Goal: Task Accomplishment & Management: Use online tool/utility

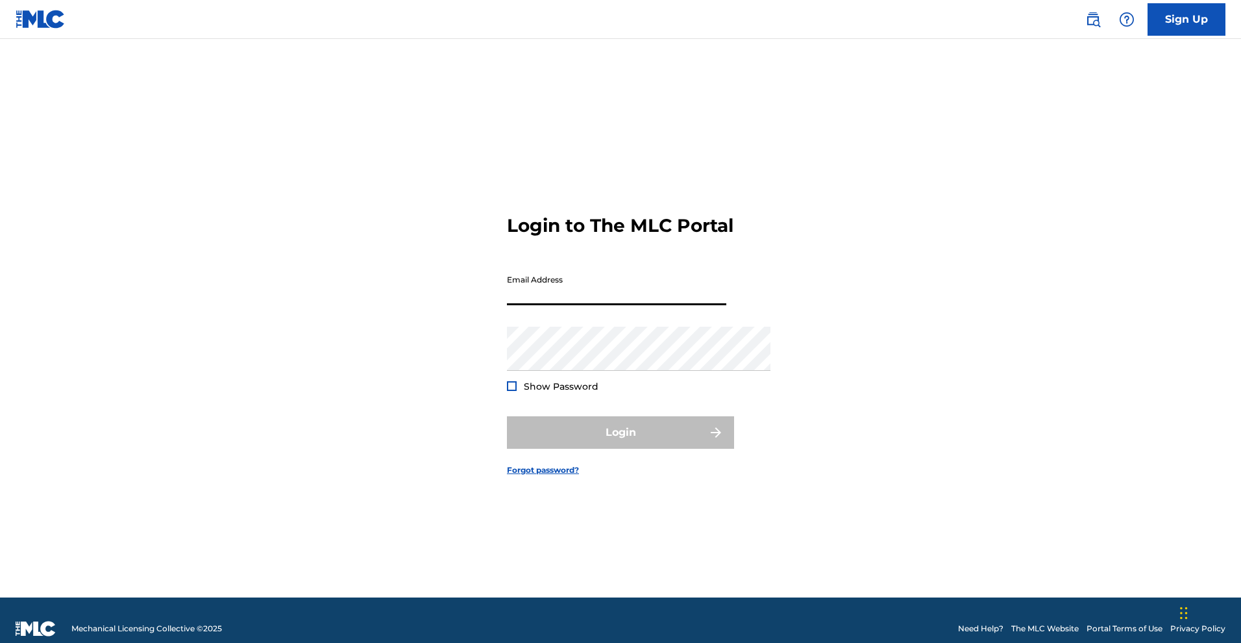
click at [632, 292] on input "Email Address" at bounding box center [616, 286] width 219 height 37
type input "[EMAIL_ADDRESS][DOMAIN_NAME]"
click at [681, 248] on form "Login to The MLC Portal Email Address [EMAIL_ADDRESS][DOMAIN_NAME] Password Sho…" at bounding box center [620, 334] width 227 height 526
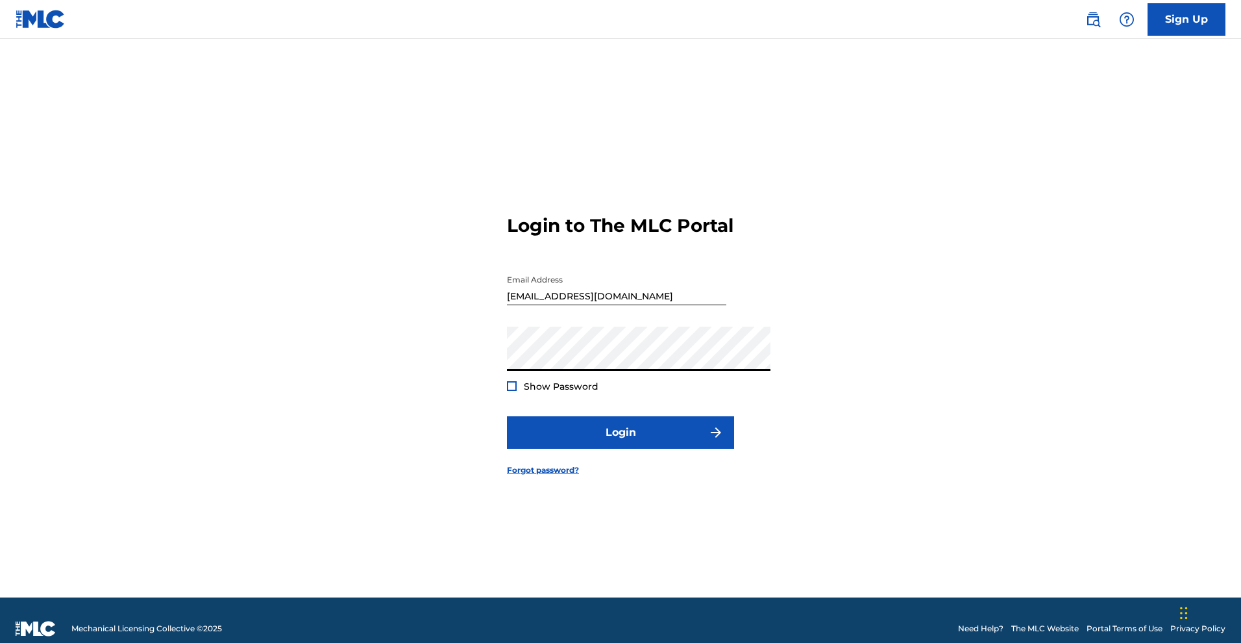
click at [621, 449] on button "Login" at bounding box center [620, 432] width 227 height 32
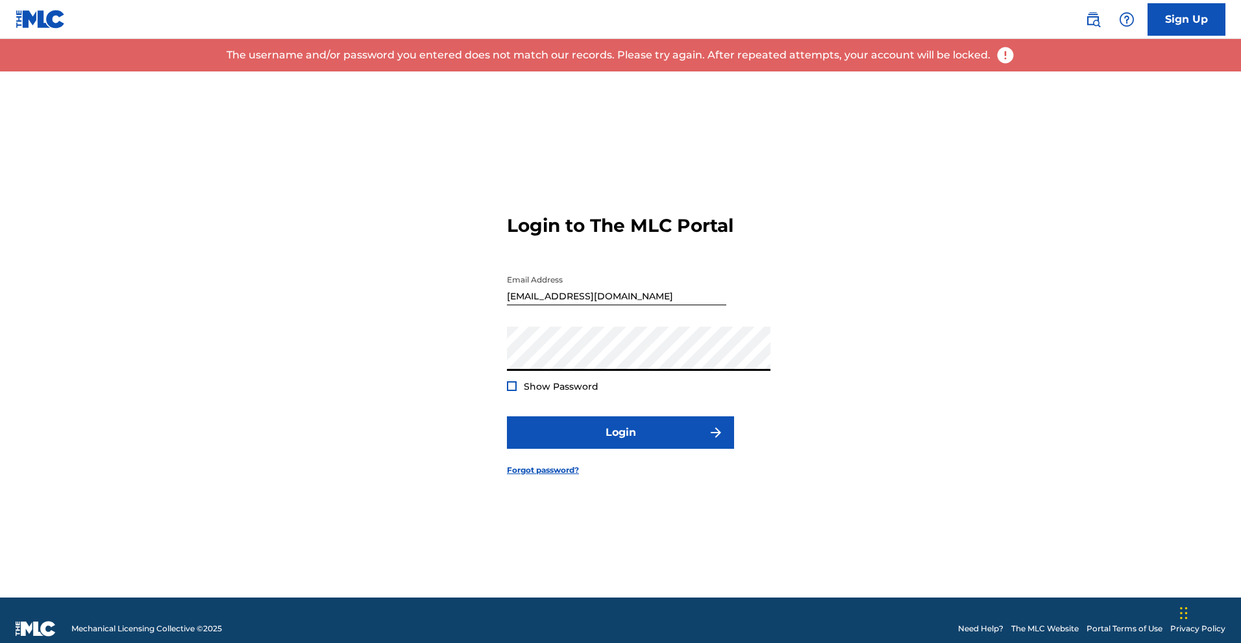
click at [463, 354] on div "Login to The MLC Portal Email Address [EMAIL_ADDRESS][DOMAIN_NAME] Password Sho…" at bounding box center [620, 334] width 909 height 526
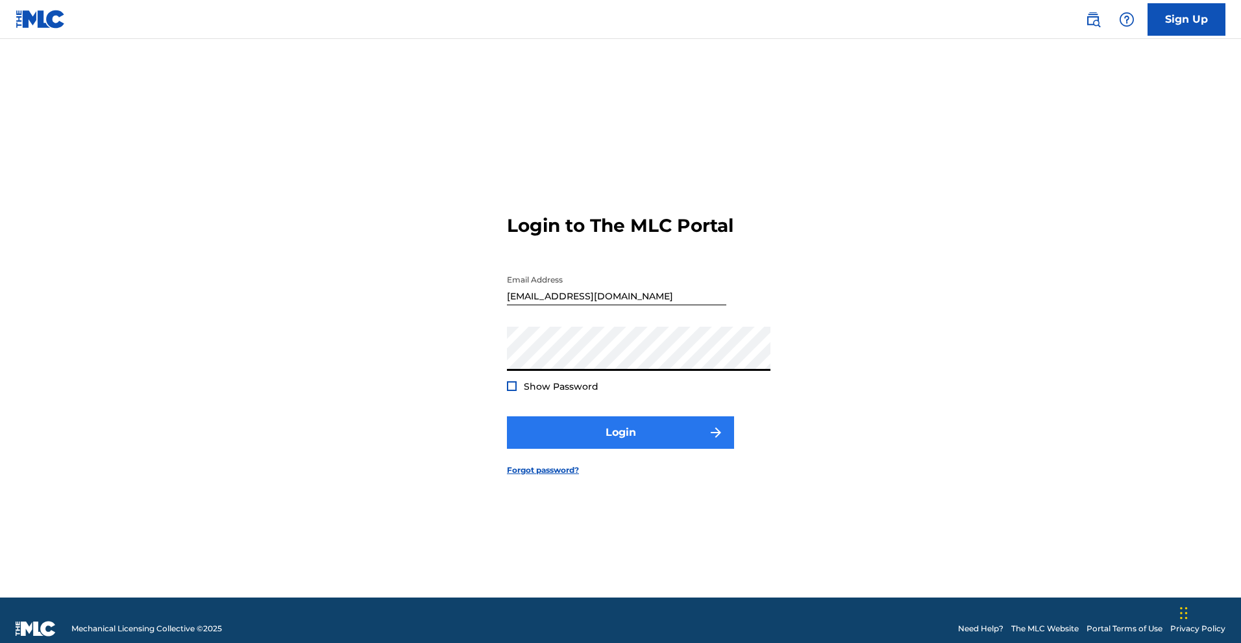
click at [510, 449] on button "Login" at bounding box center [620, 432] width 227 height 32
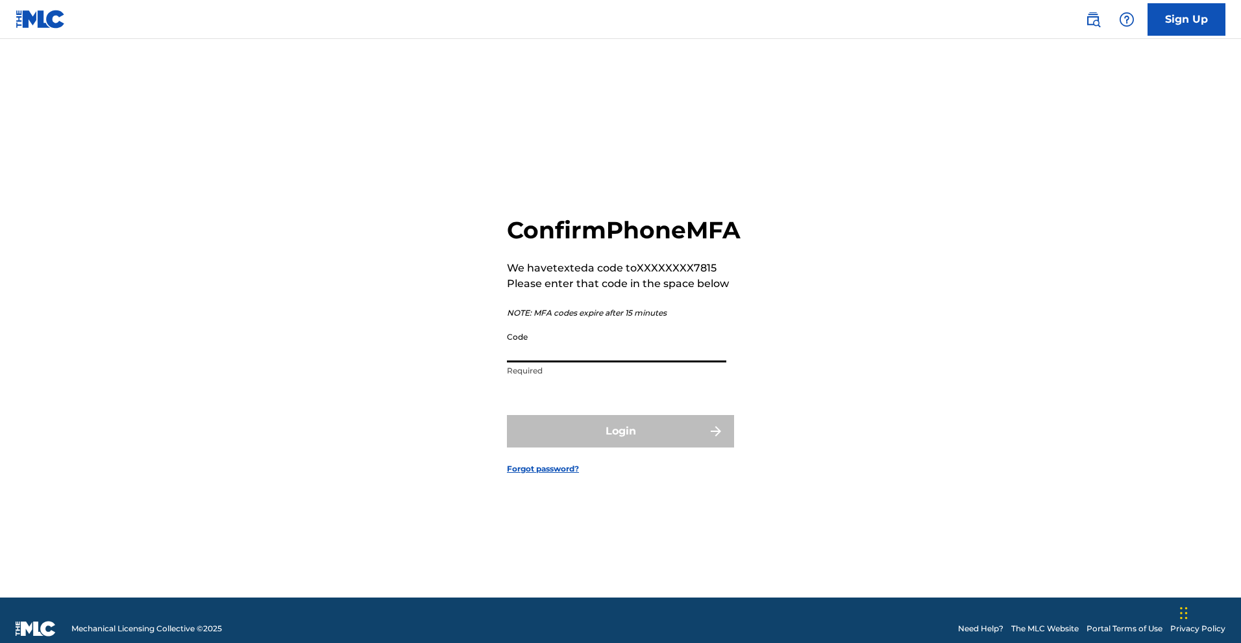
click at [514, 354] on input "Code" at bounding box center [616, 343] width 219 height 37
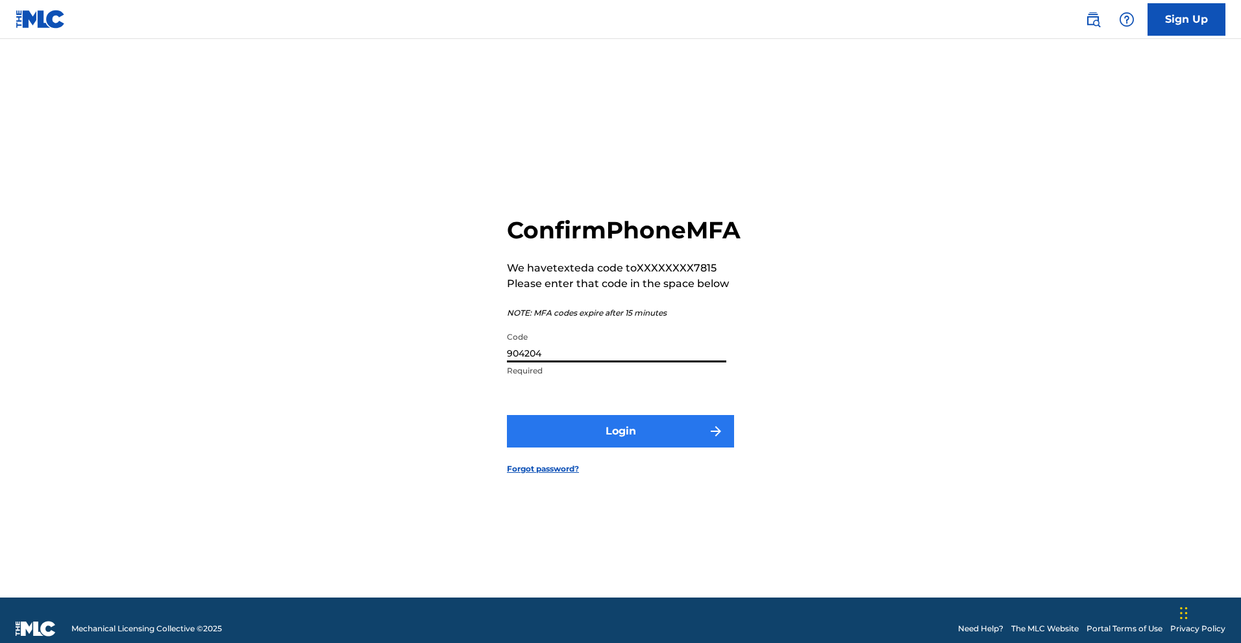
type input "904204"
click at [556, 447] on button "Login" at bounding box center [620, 431] width 227 height 32
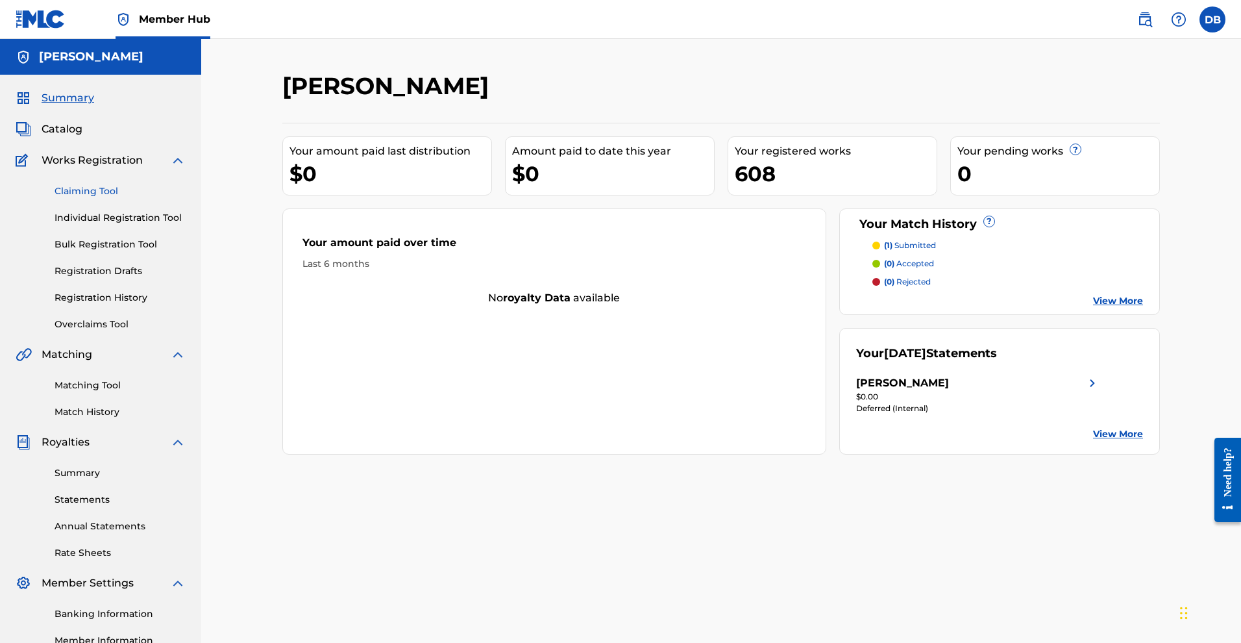
click at [116, 198] on link "Claiming Tool" at bounding box center [120, 191] width 131 height 14
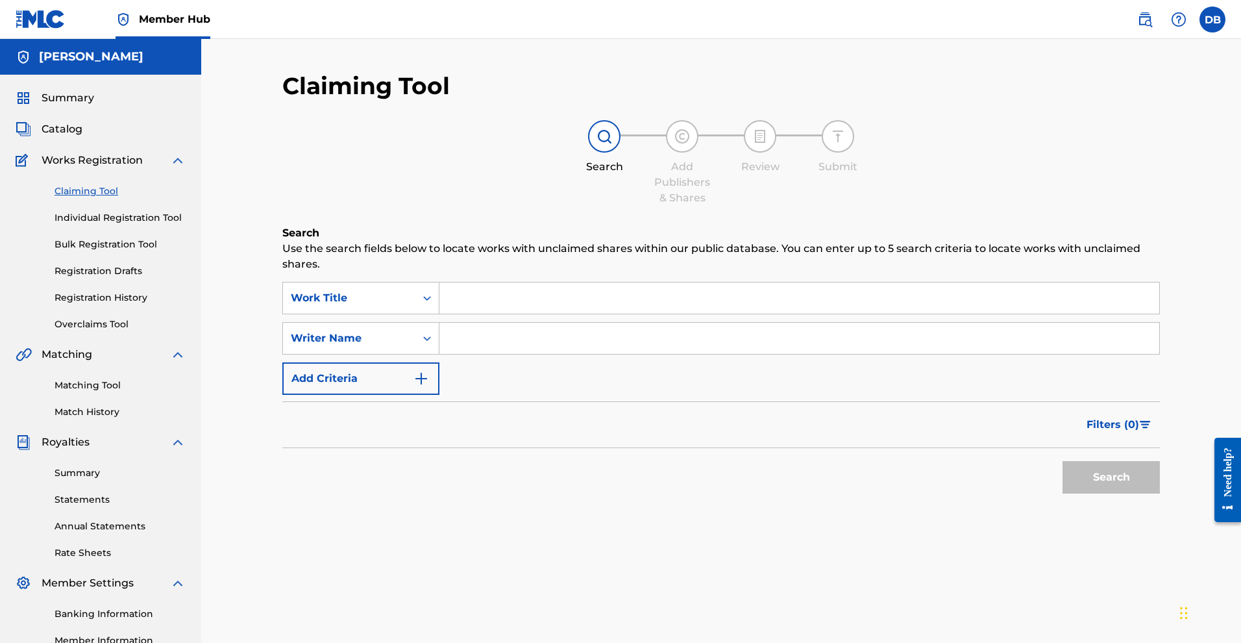
click at [474, 314] on input "Search Form" at bounding box center [799, 297] width 720 height 31
type input "F"
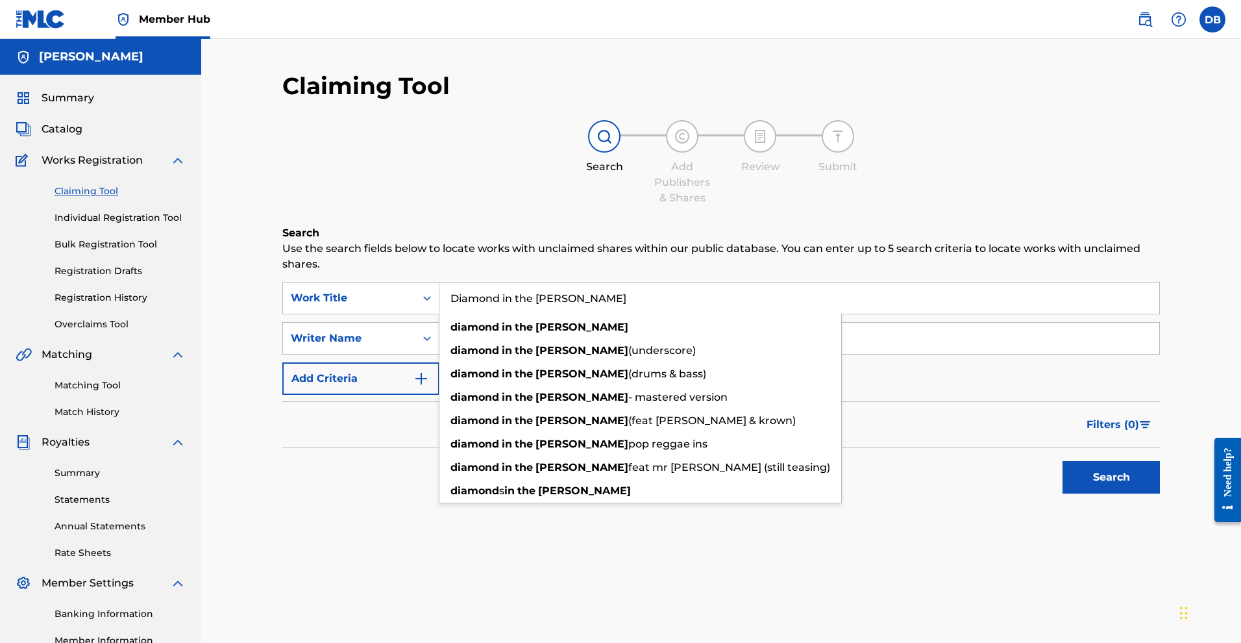
type input "Diamond in the [PERSON_NAME]"
click at [715, 206] on div "Add Publishers & Shares" at bounding box center [682, 182] width 65 height 47
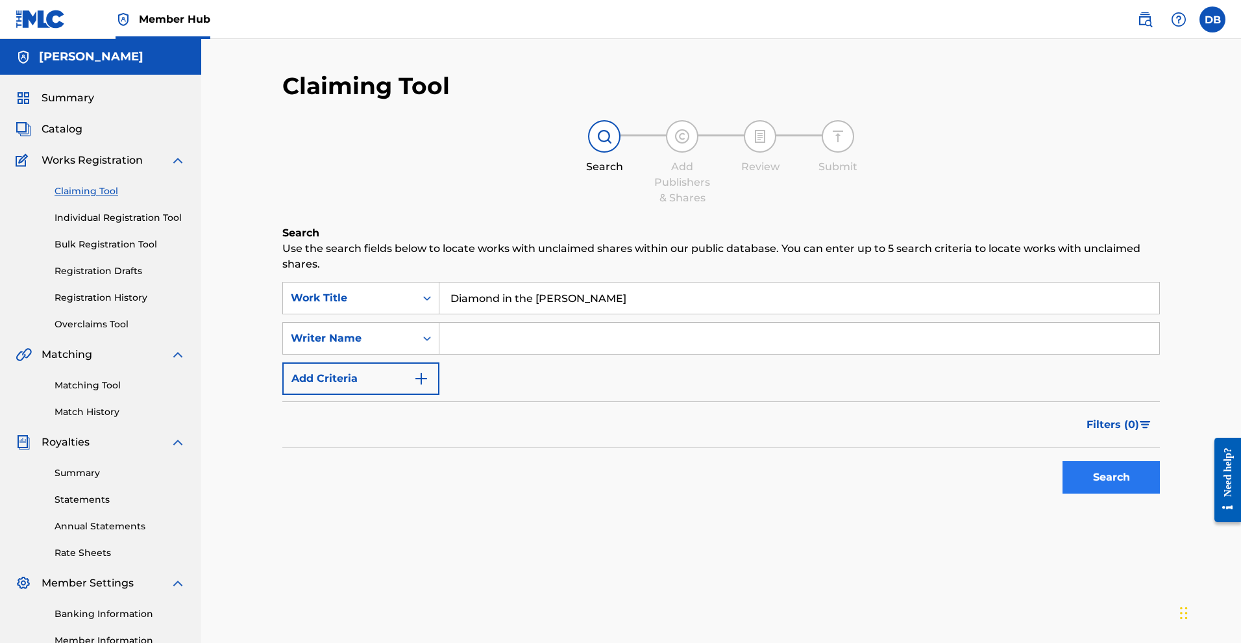
click at [1120, 493] on button "Search" at bounding box center [1111, 477] width 97 height 32
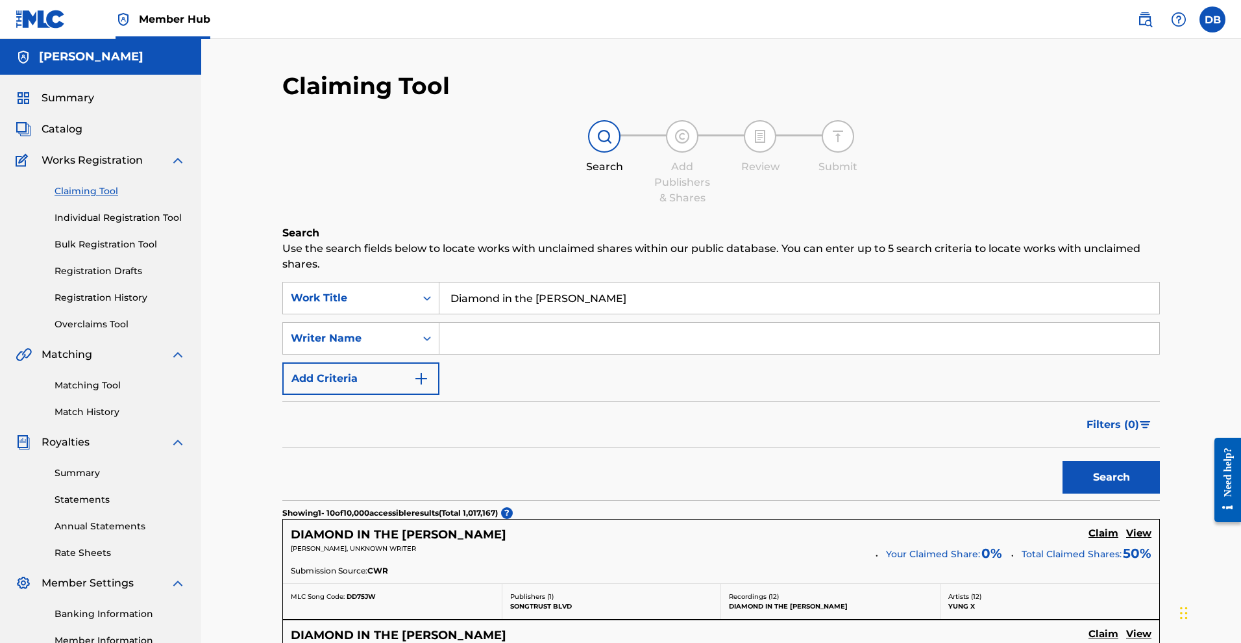
click at [683, 354] on input "Search Form" at bounding box center [799, 338] width 720 height 31
click at [1063, 493] on button "Search" at bounding box center [1111, 477] width 97 height 32
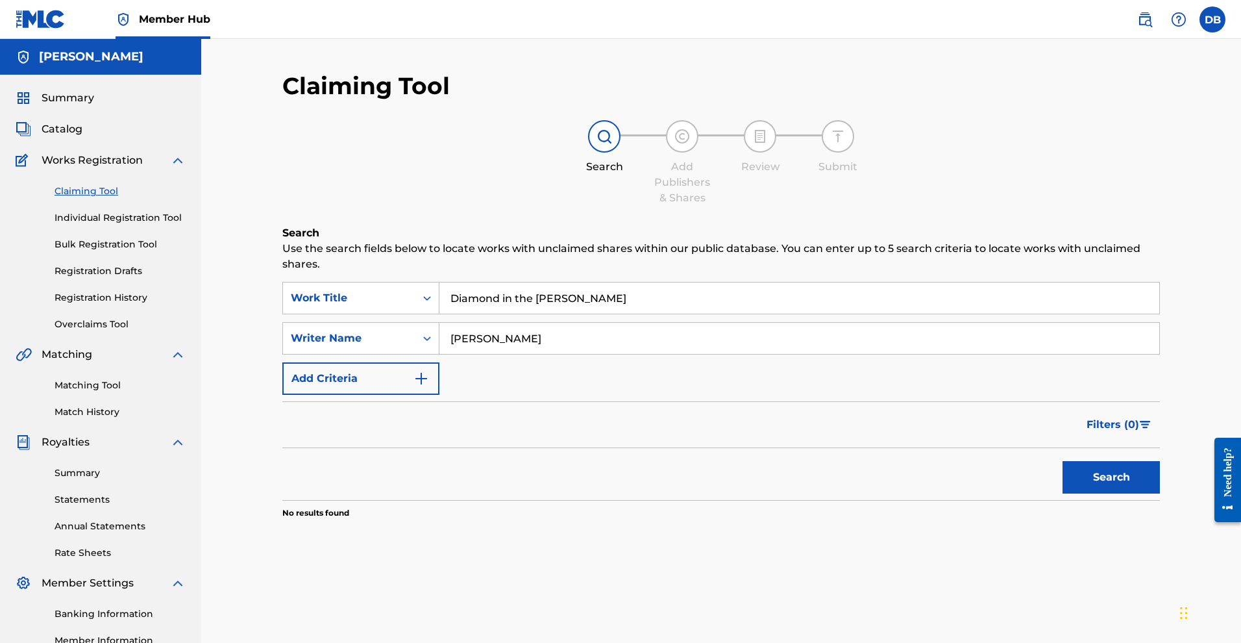
click at [493, 354] on input "[PERSON_NAME]" at bounding box center [799, 338] width 720 height 31
type input "[PERSON_NAME]"
click at [1065, 493] on button "Search" at bounding box center [1111, 477] width 97 height 32
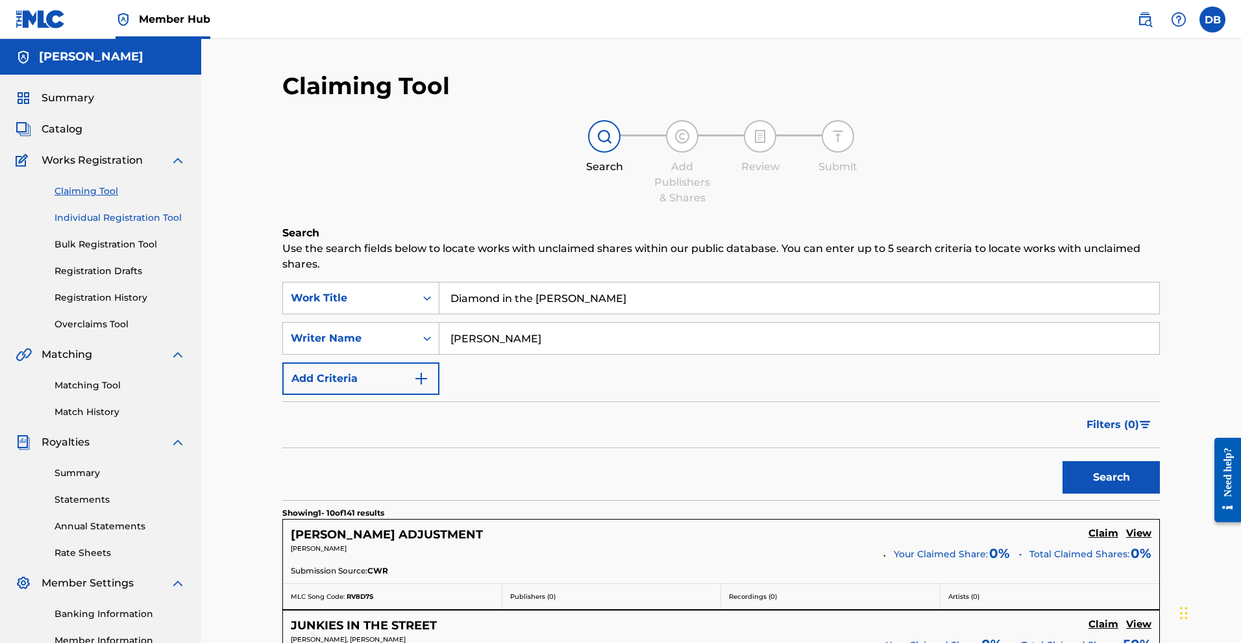
click at [164, 225] on link "Individual Registration Tool" at bounding box center [120, 218] width 131 height 14
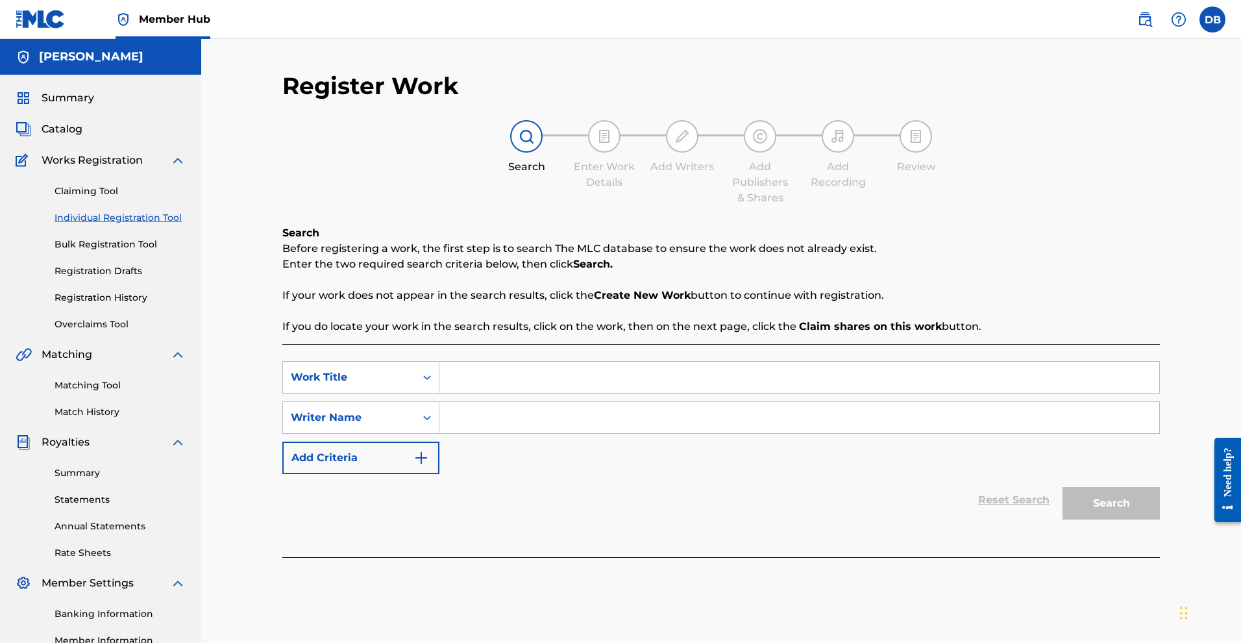
click at [478, 393] on input "Search Form" at bounding box center [799, 377] width 720 height 31
type input "Diamond in the [PERSON_NAME]"
click at [615, 334] on p "If you do locate your work in the search results, click on the work, then on th…" at bounding box center [721, 327] width 878 height 16
click at [573, 433] on input "Search Form" at bounding box center [799, 417] width 720 height 31
type input "[PERSON_NAME]"
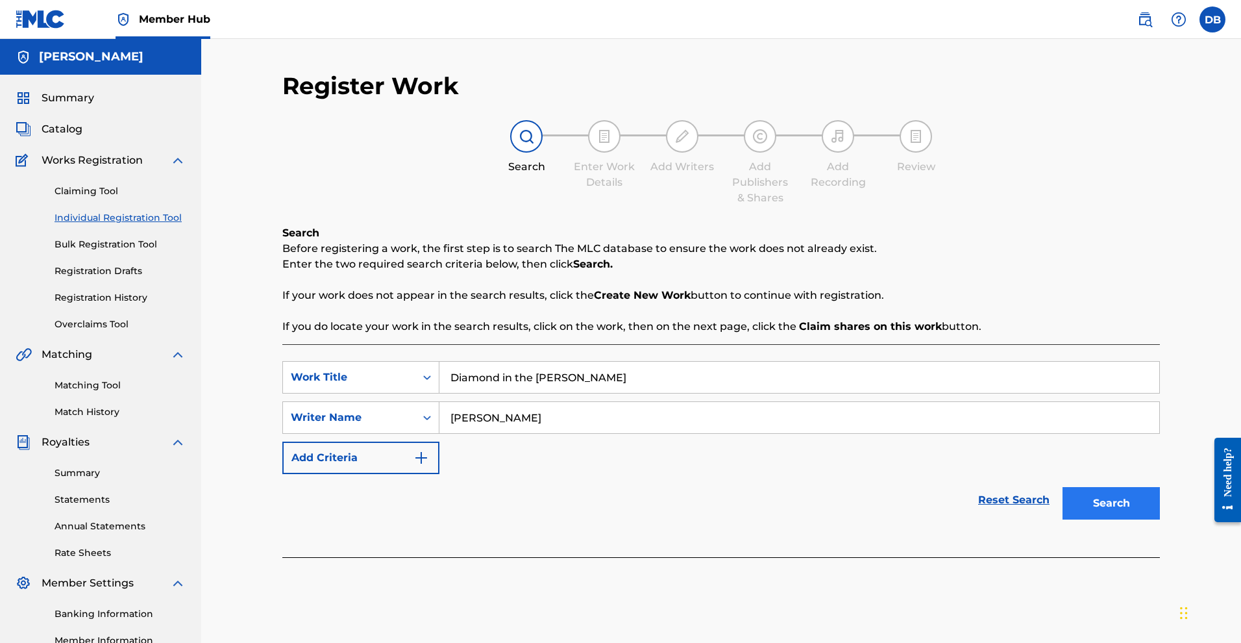
click at [1127, 519] on button "Search" at bounding box center [1111, 503] width 97 height 32
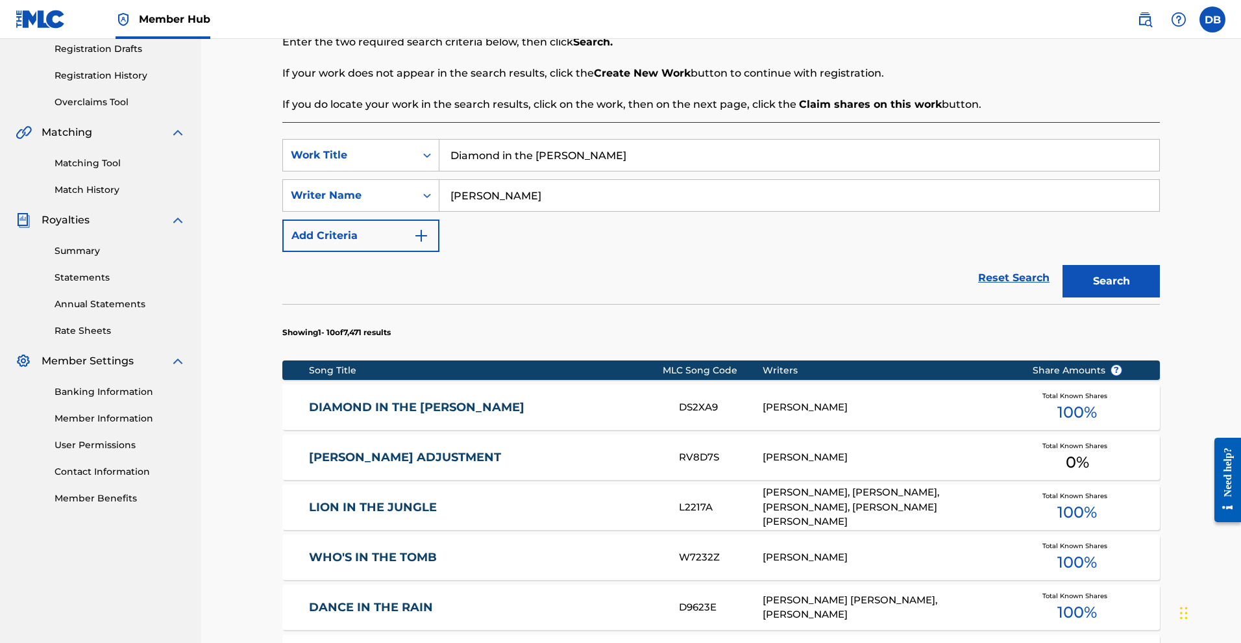
scroll to position [234, 0]
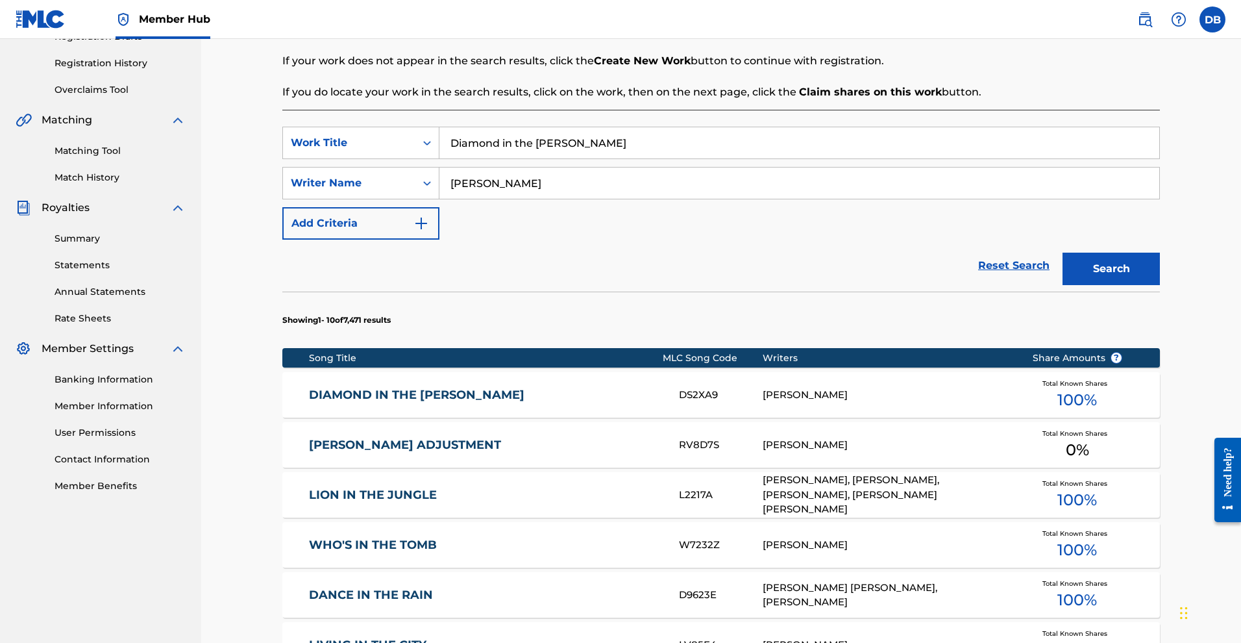
click at [968, 402] on div "[PERSON_NAME]" at bounding box center [888, 395] width 250 height 15
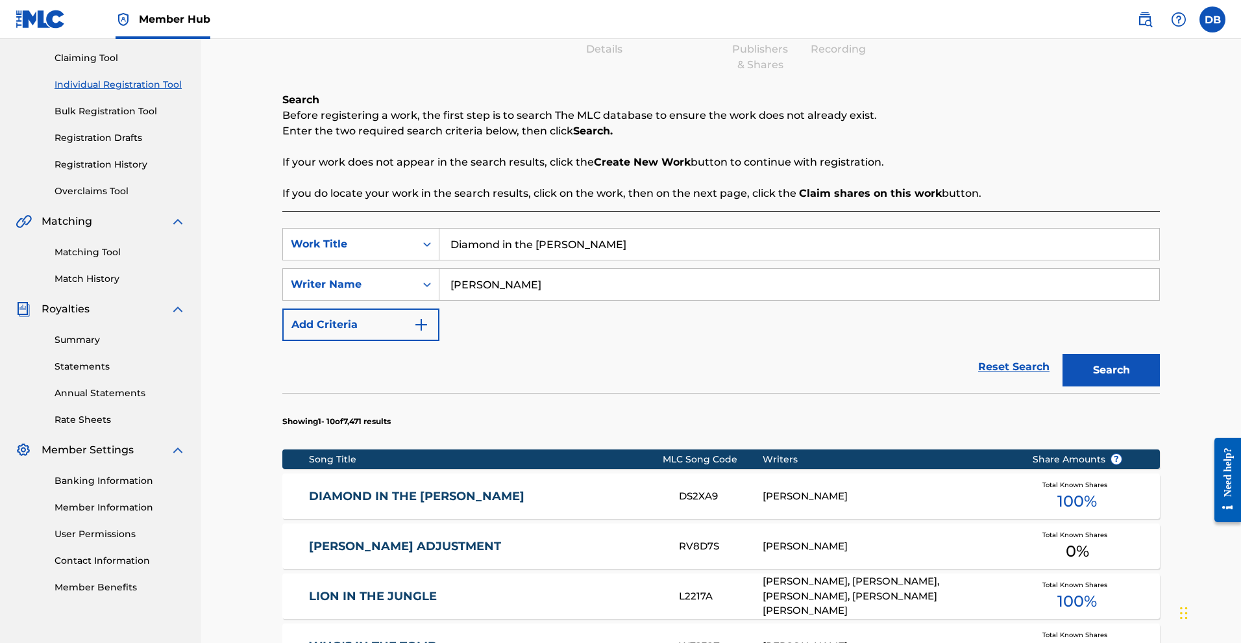
scroll to position [161, 0]
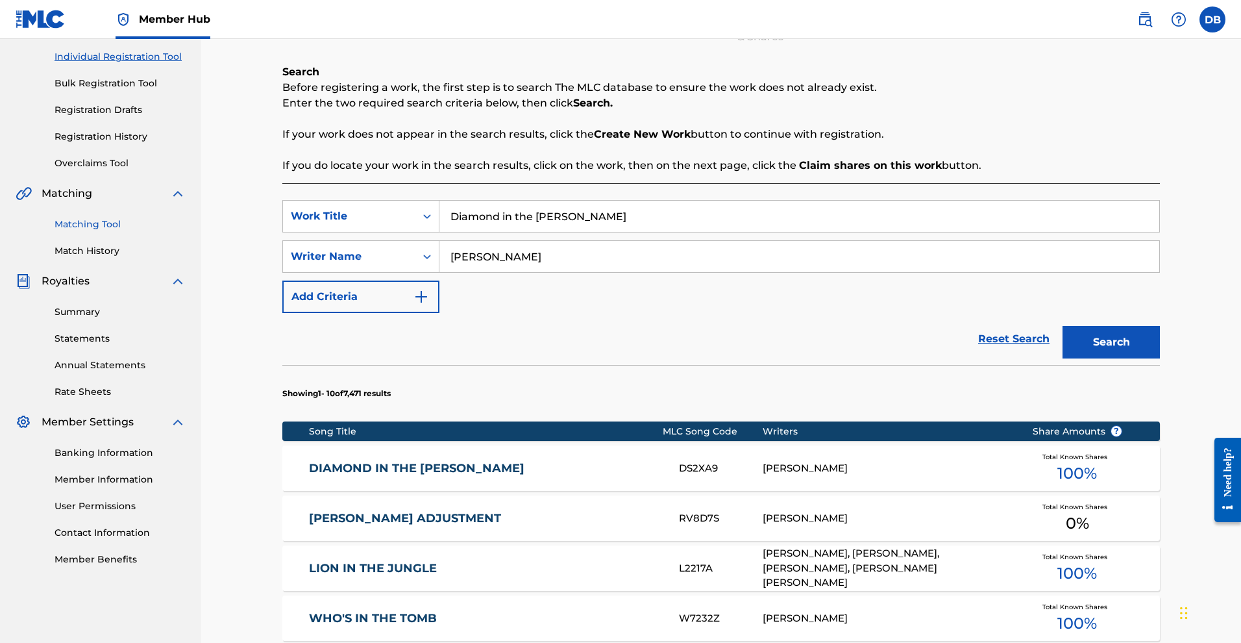
click at [123, 231] on link "Matching Tool" at bounding box center [120, 224] width 131 height 14
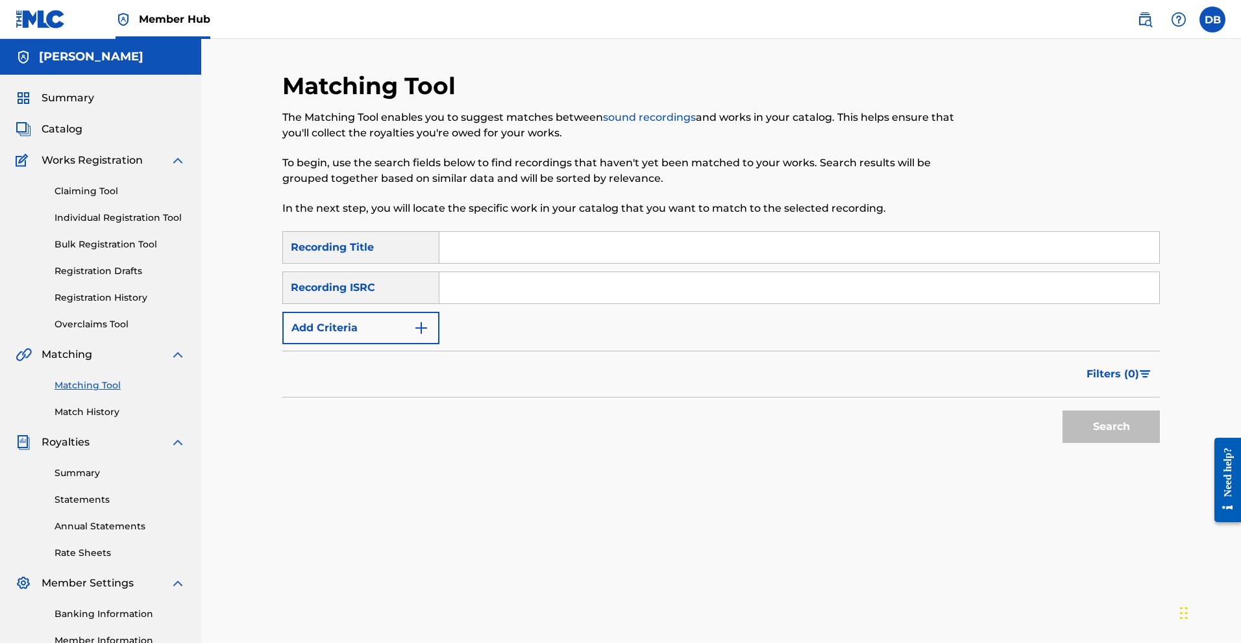
click at [475, 263] on input "Search Form" at bounding box center [799, 247] width 720 height 31
click at [106, 198] on link "Claiming Tool" at bounding box center [120, 191] width 131 height 14
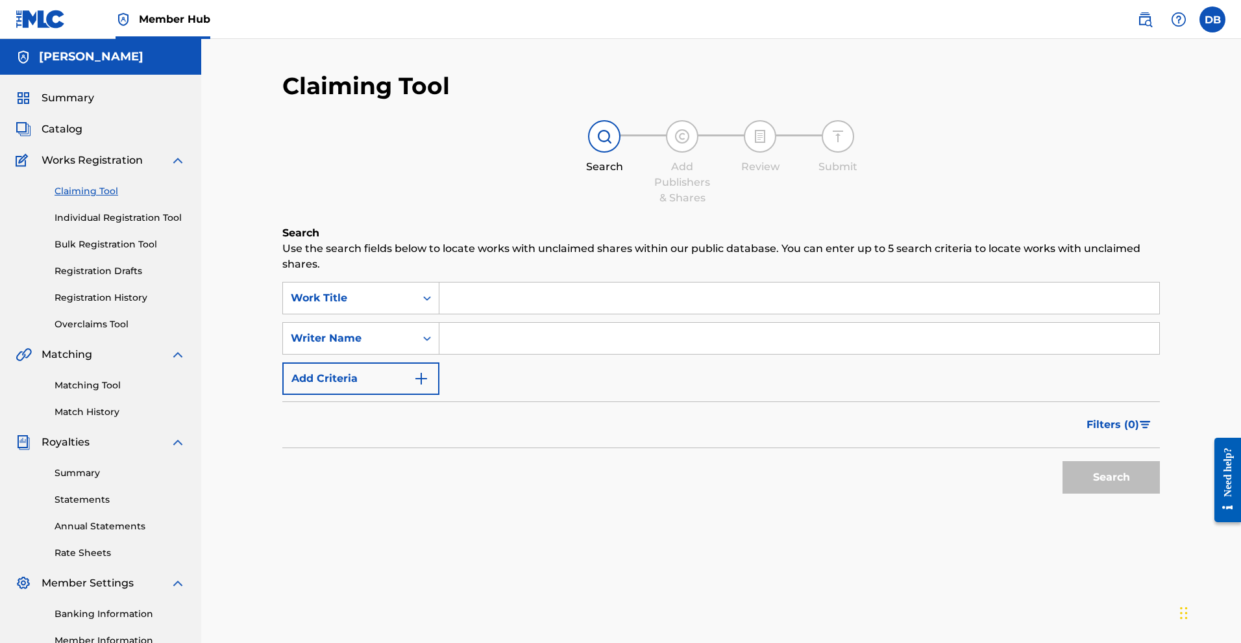
click at [619, 314] on input "Search Form" at bounding box center [799, 297] width 720 height 31
click at [460, 313] on input "Freedom is not Free"" at bounding box center [799, 297] width 720 height 31
type input ""Freedom is not Free""
click at [1075, 493] on button "Search" at bounding box center [1111, 477] width 97 height 32
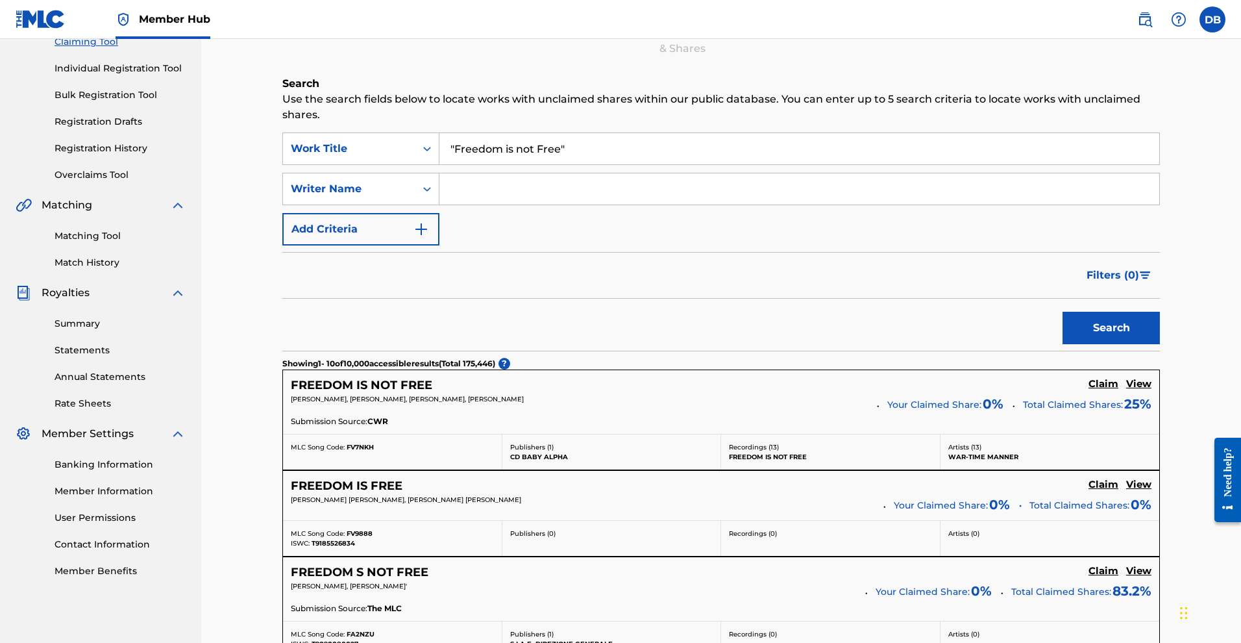
scroll to position [148, 0]
click at [473, 206] on input "Search Form" at bounding box center [799, 190] width 720 height 31
click at [1063, 345] on button "Search" at bounding box center [1111, 329] width 97 height 32
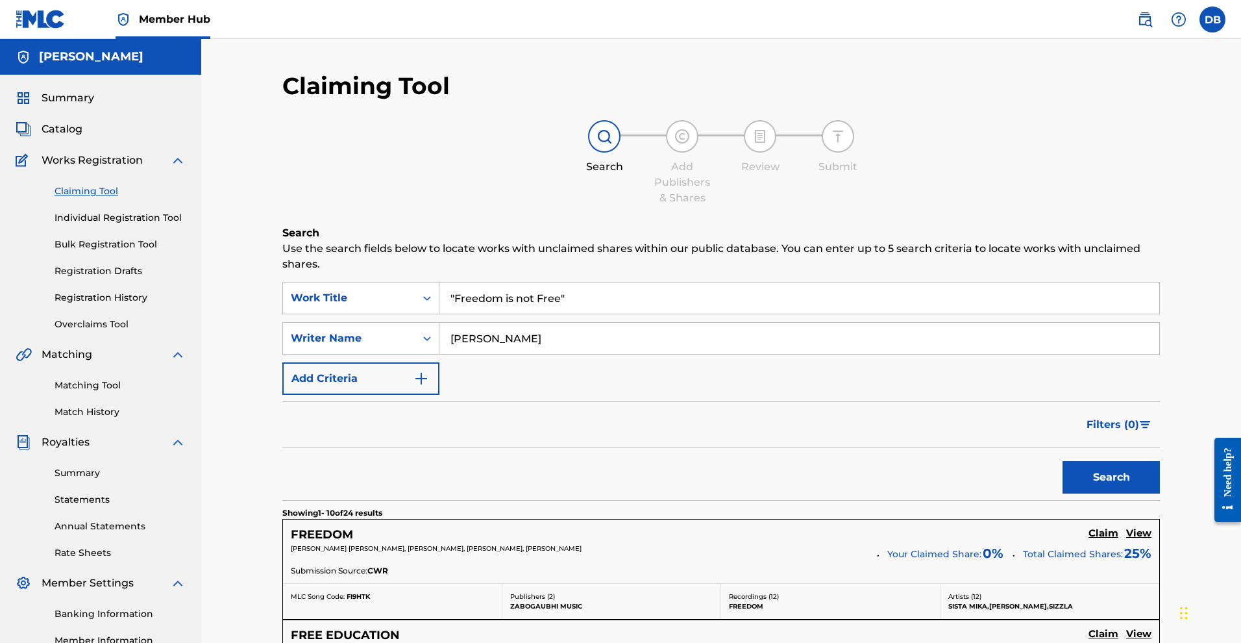
scroll to position [0, 0]
click at [504, 354] on input "[PERSON_NAME]" at bounding box center [799, 338] width 720 height 31
click at [585, 354] on input "[PERSON_NAME]" at bounding box center [799, 338] width 720 height 31
click at [460, 354] on input "[PERSON_NAME]"" at bounding box center [799, 338] width 720 height 31
type input ""[PERSON_NAME]""
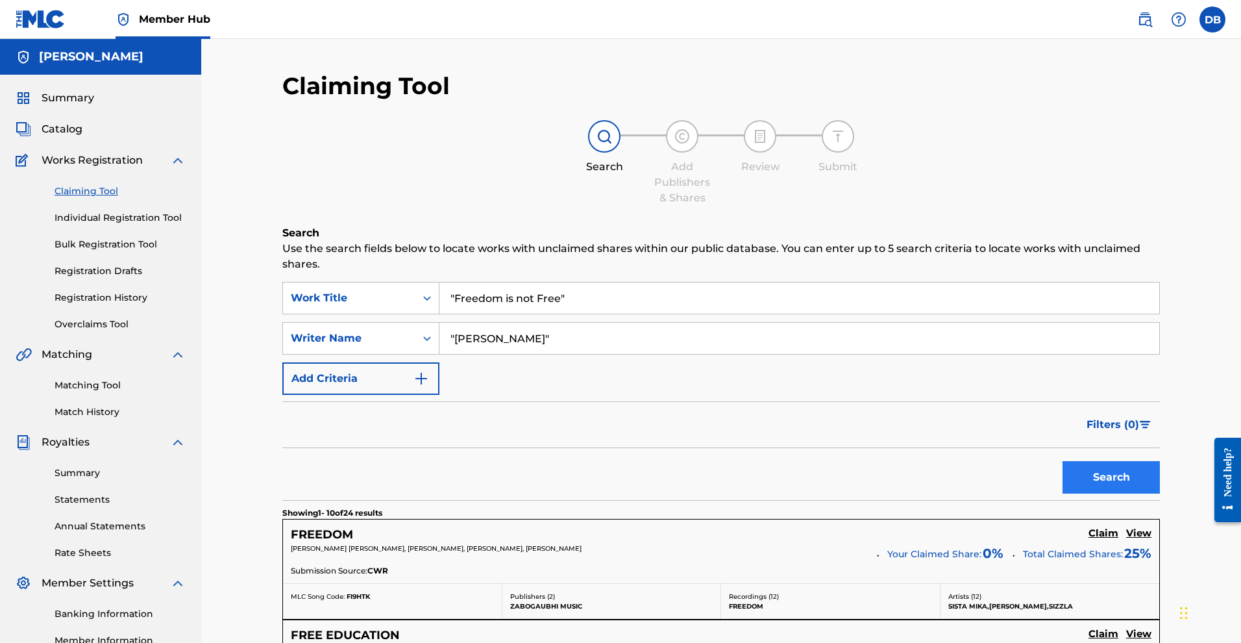
click at [1063, 493] on button "Search" at bounding box center [1111, 477] width 97 height 32
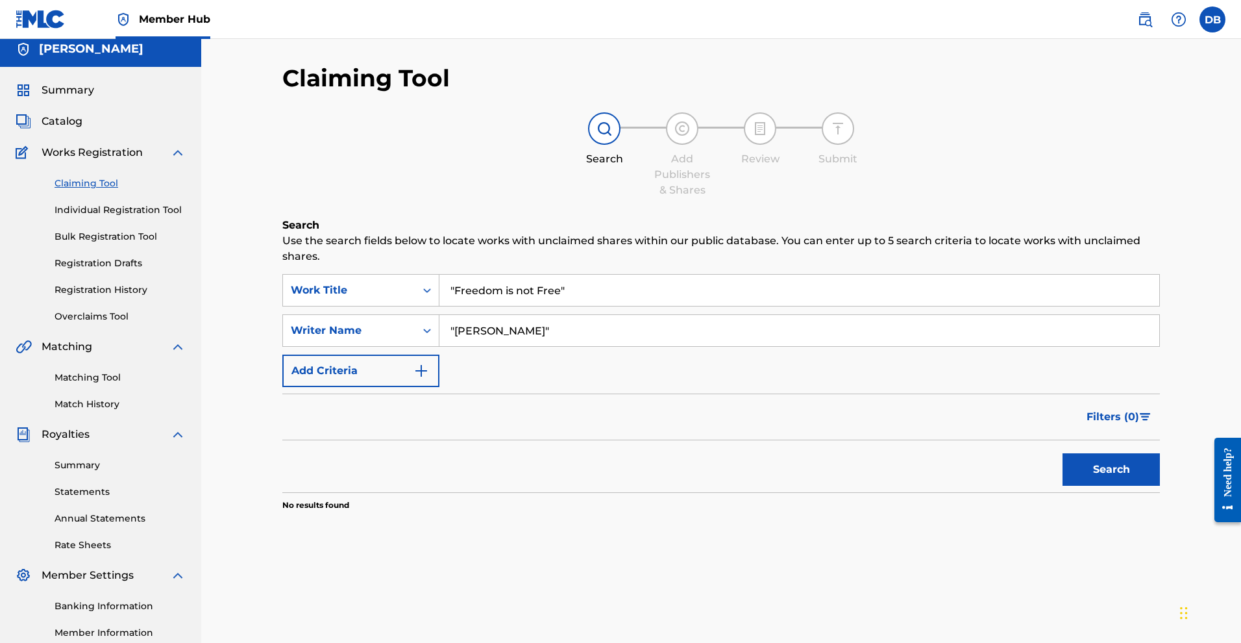
scroll to position [8, 0]
drag, startPoint x: 548, startPoint y: 354, endPoint x: 445, endPoint y: 333, distance: 105.3
click at [445, 333] on div "SearchWithCriteria6aeed0df-9064-454c-a38a-3d41756d241b Writer Name "[PERSON_NAM…" at bounding box center [721, 330] width 878 height 32
click at [1075, 486] on button "Search" at bounding box center [1111, 469] width 97 height 32
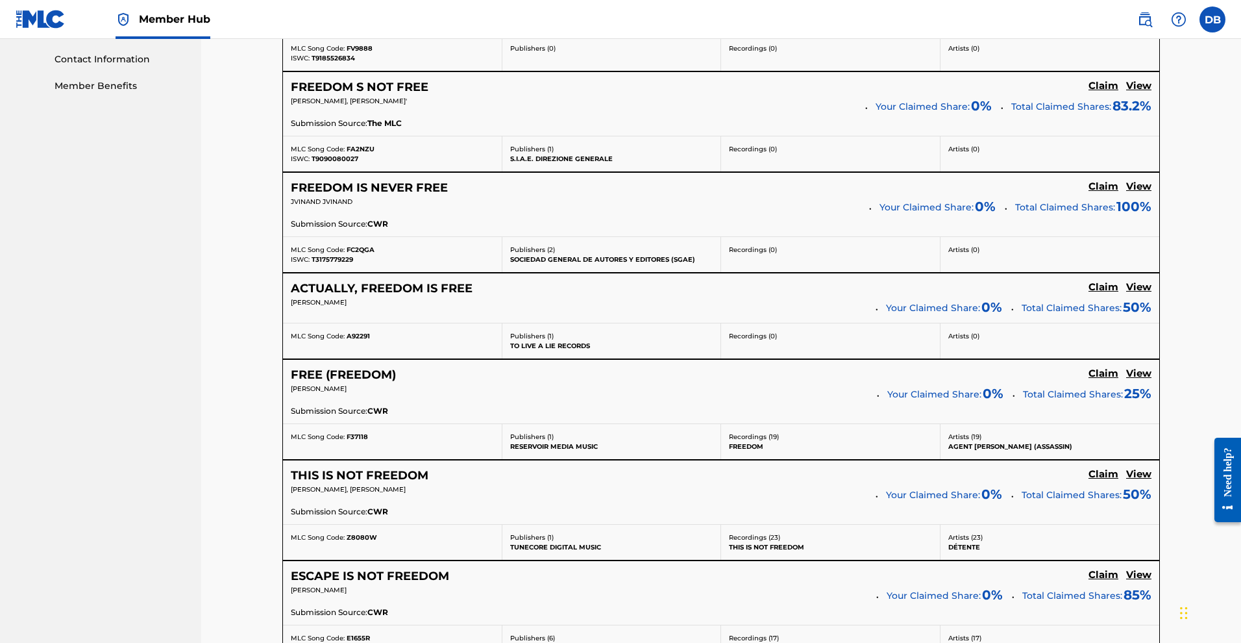
scroll to position [636, 0]
